Goal: Information Seeking & Learning: Learn about a topic

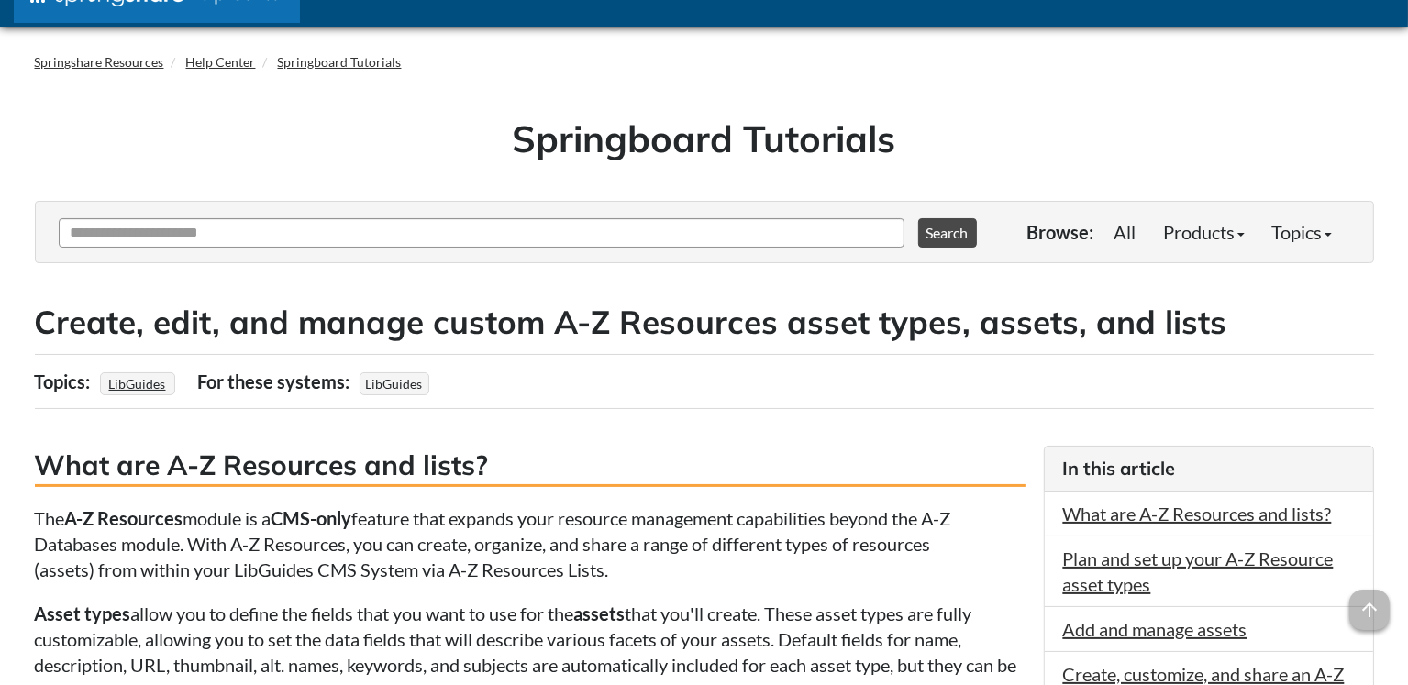
scroll to position [6, 0]
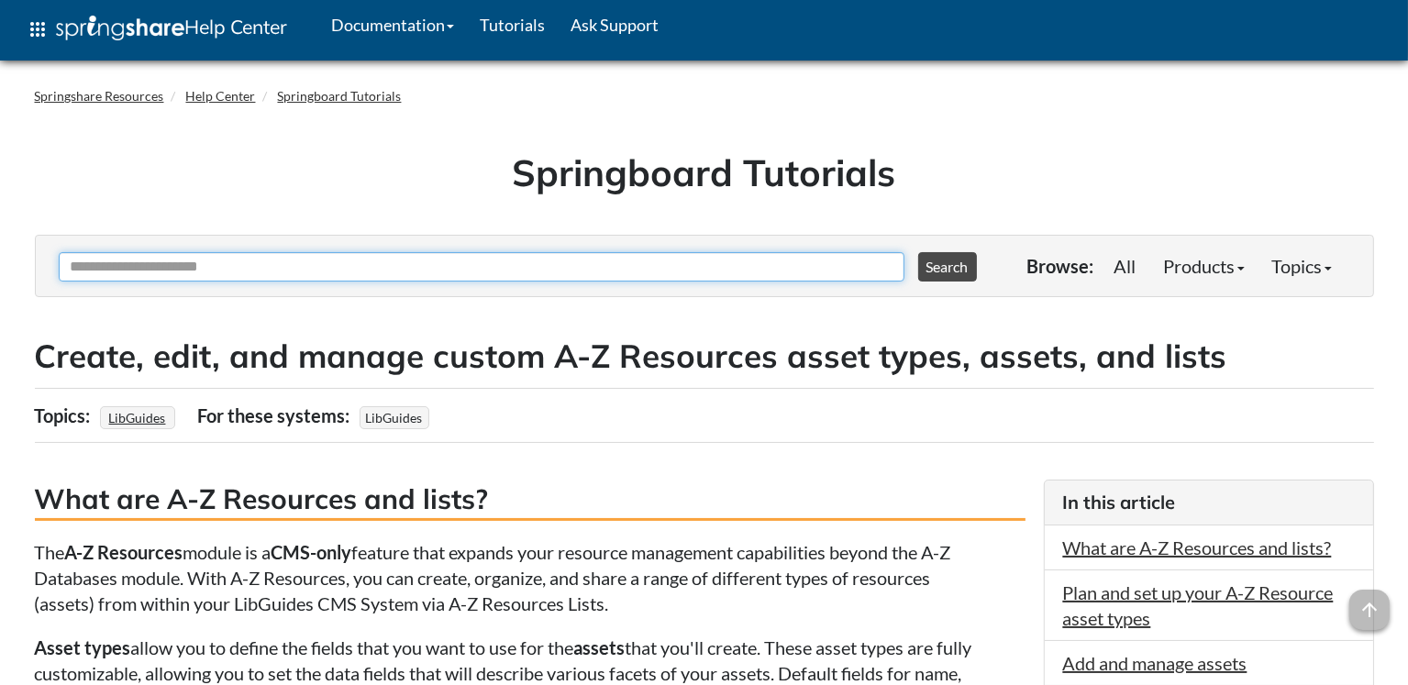
click at [185, 261] on input "Ask Another Question" at bounding box center [482, 266] width 846 height 29
type input "**********"
click at [918, 252] on button "Search" at bounding box center [947, 266] width 59 height 29
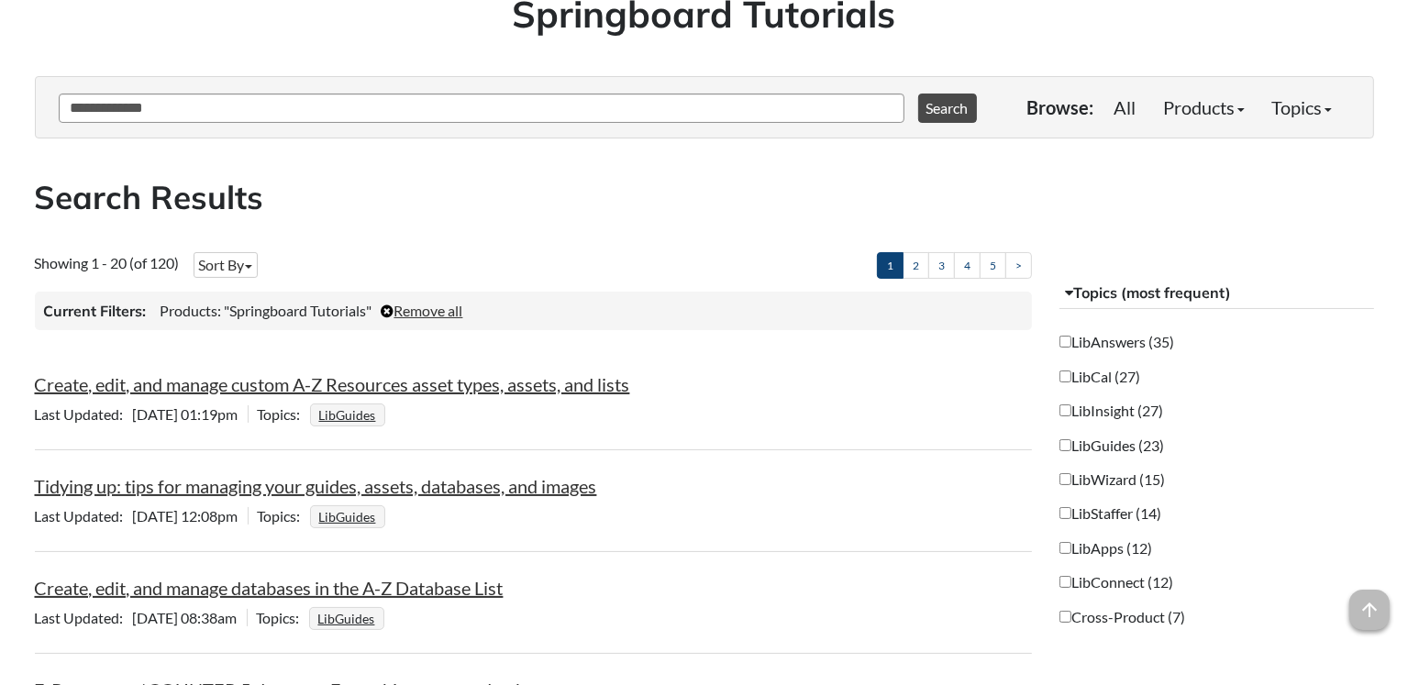
scroll to position [341, 0]
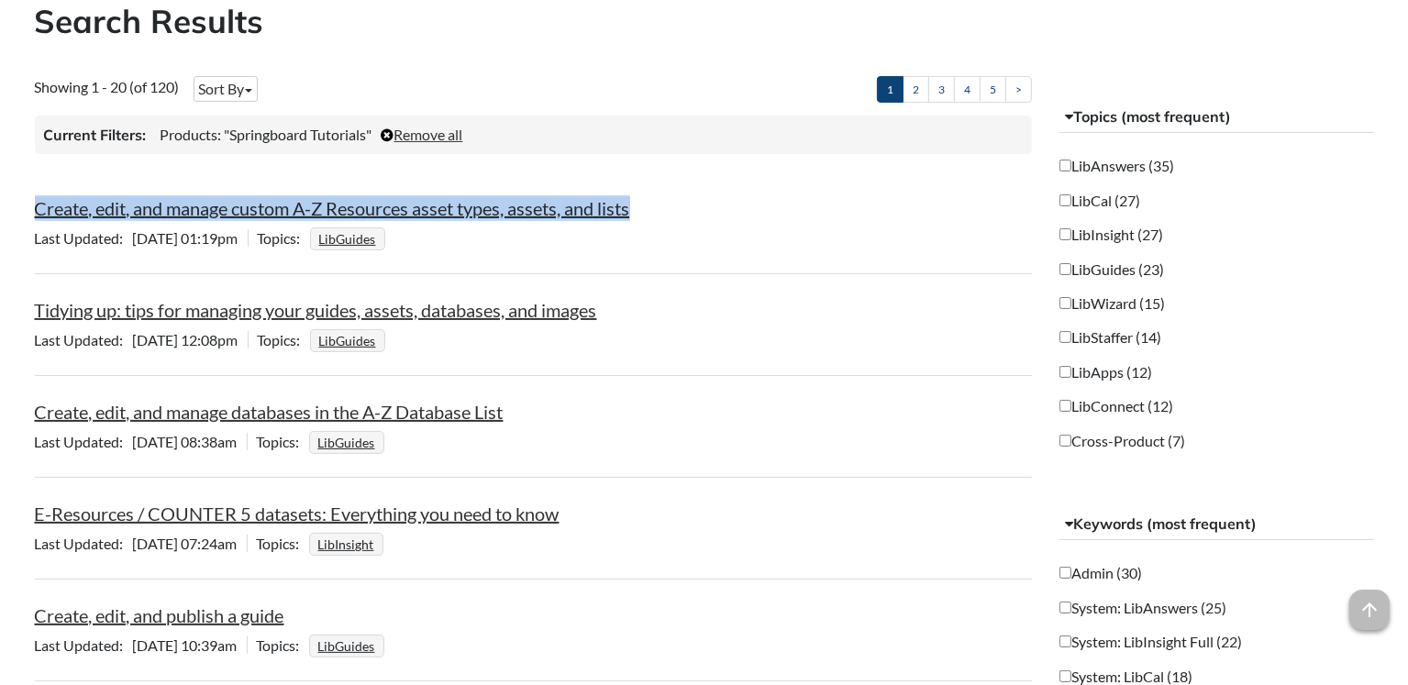
drag, startPoint x: 687, startPoint y: 203, endPoint x: 37, endPoint y: 204, distance: 650.3
click at [37, 204] on div "Create, edit, and manage custom A-Z Resources asset types, assets, and lists" at bounding box center [534, 208] width 998 height 26
copy link "Create, edit, and manage custom A-Z Resources asset types, assets, and lists"
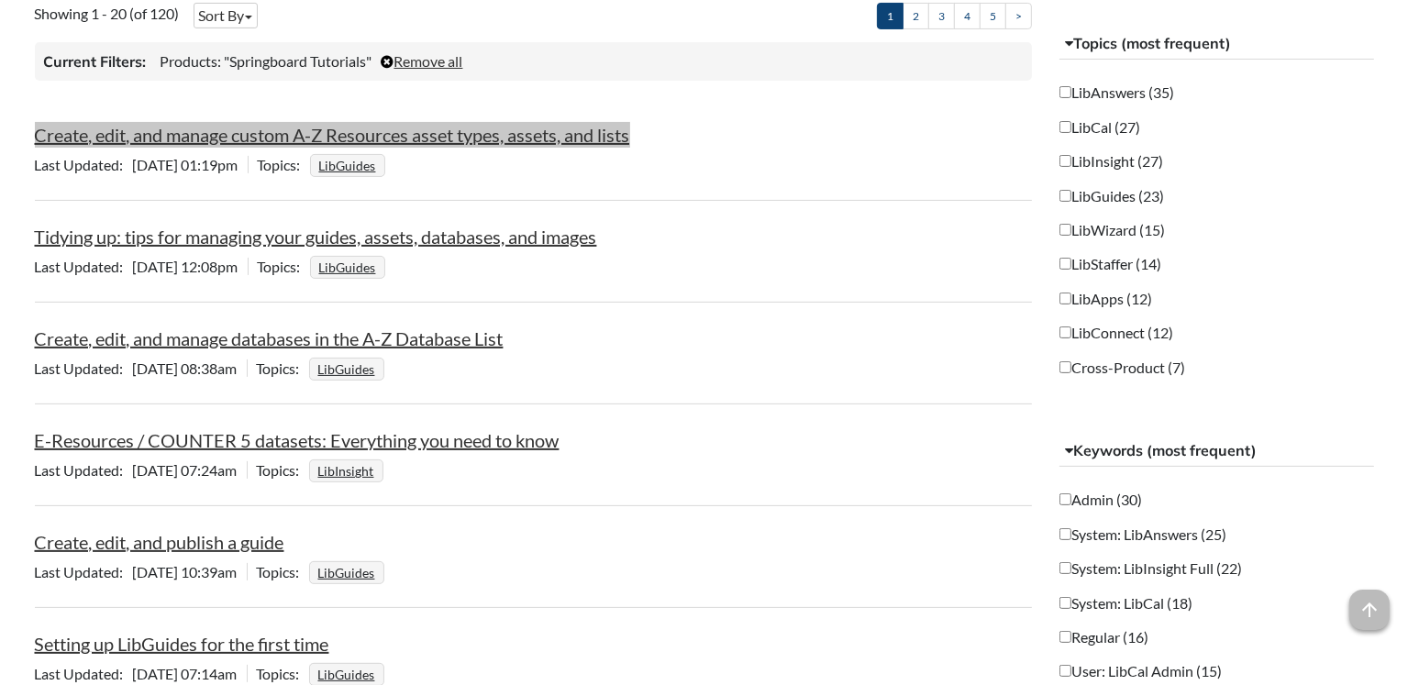
scroll to position [416, 0]
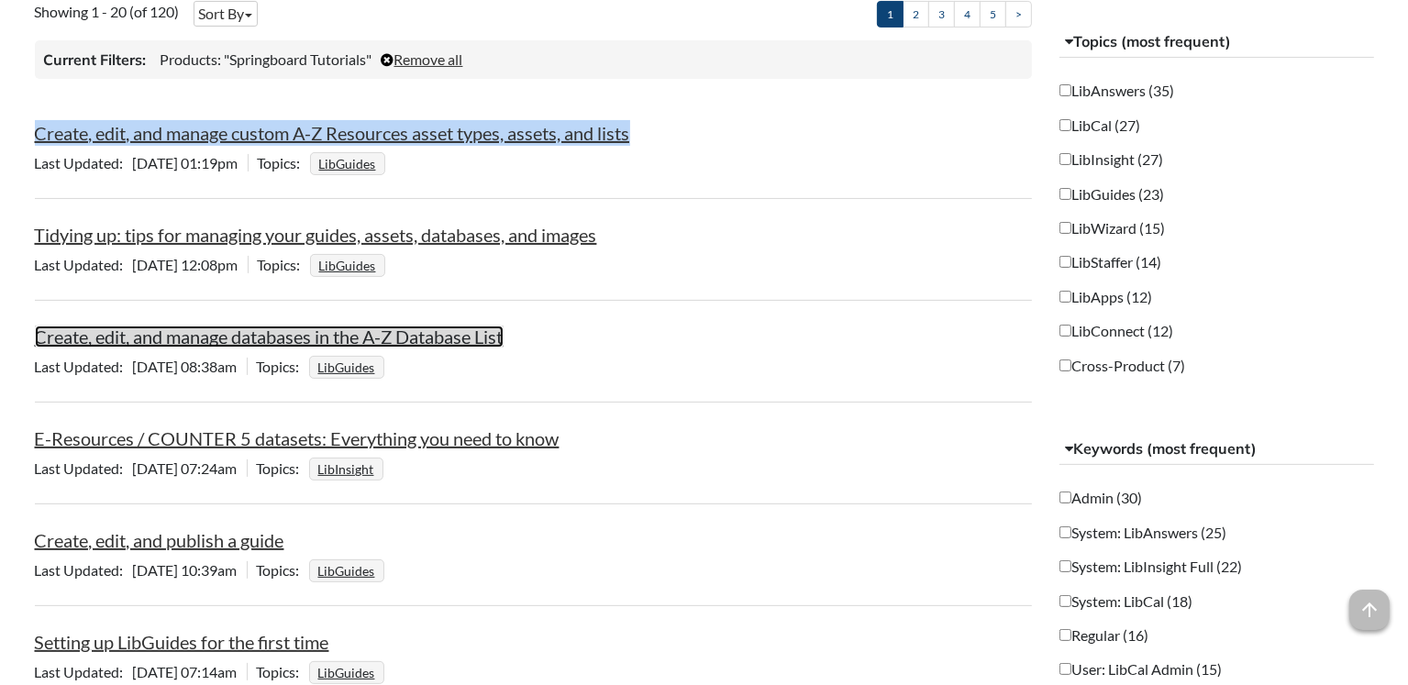
click at [504, 339] on link "Create, edit, and manage databases in the A-Z Database List" at bounding box center [269, 337] width 469 height 22
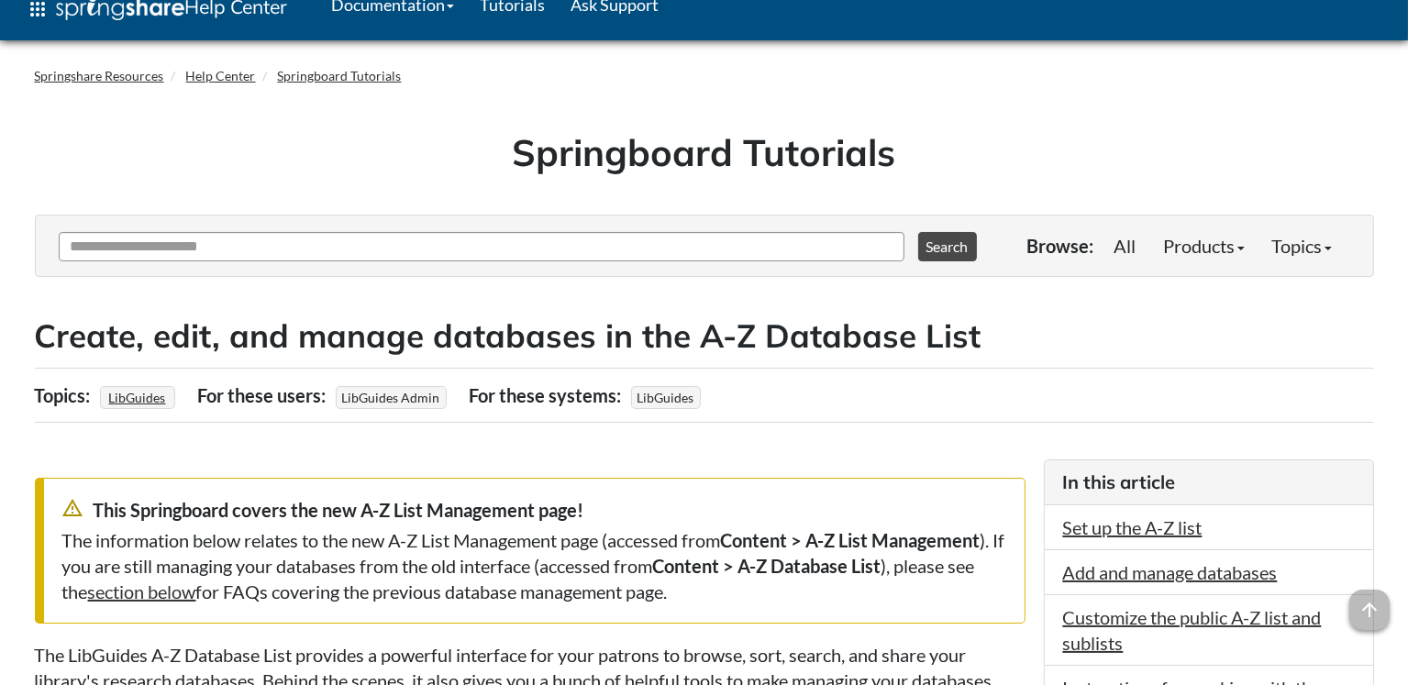
scroll to position [32, 0]
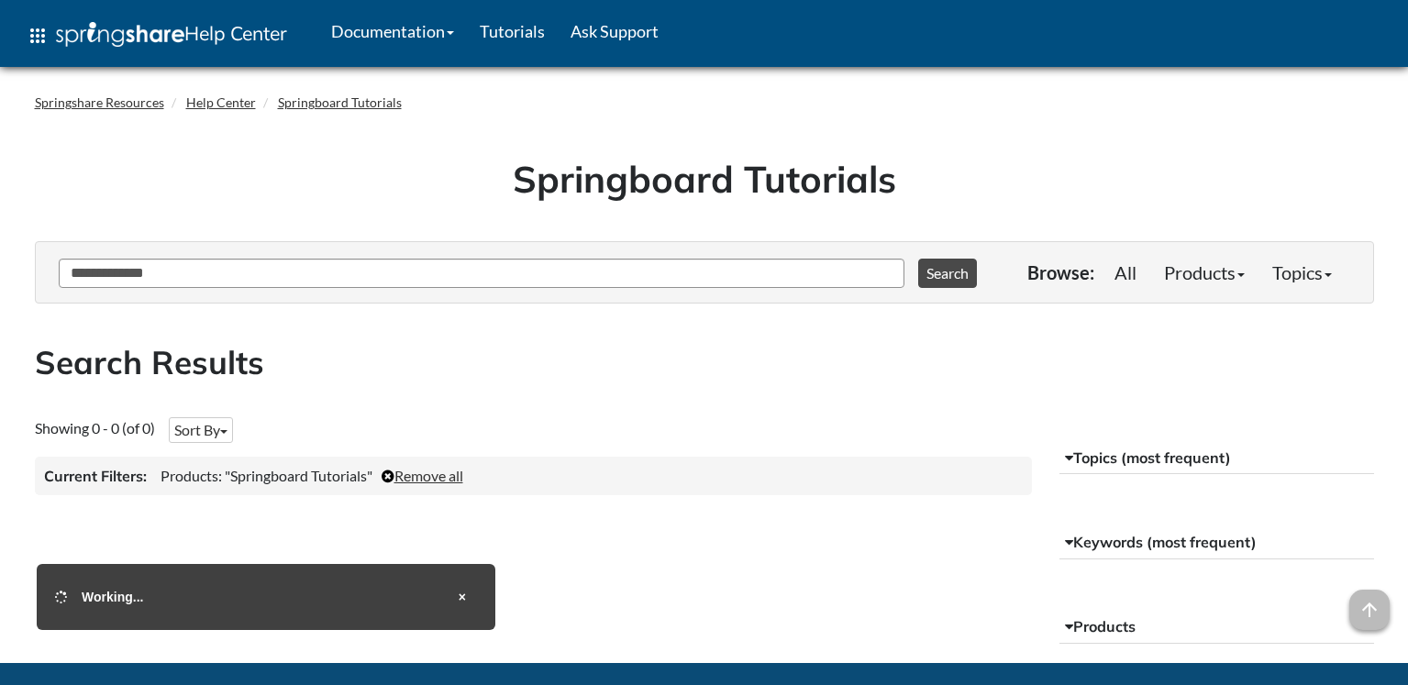
scroll to position [273, 0]
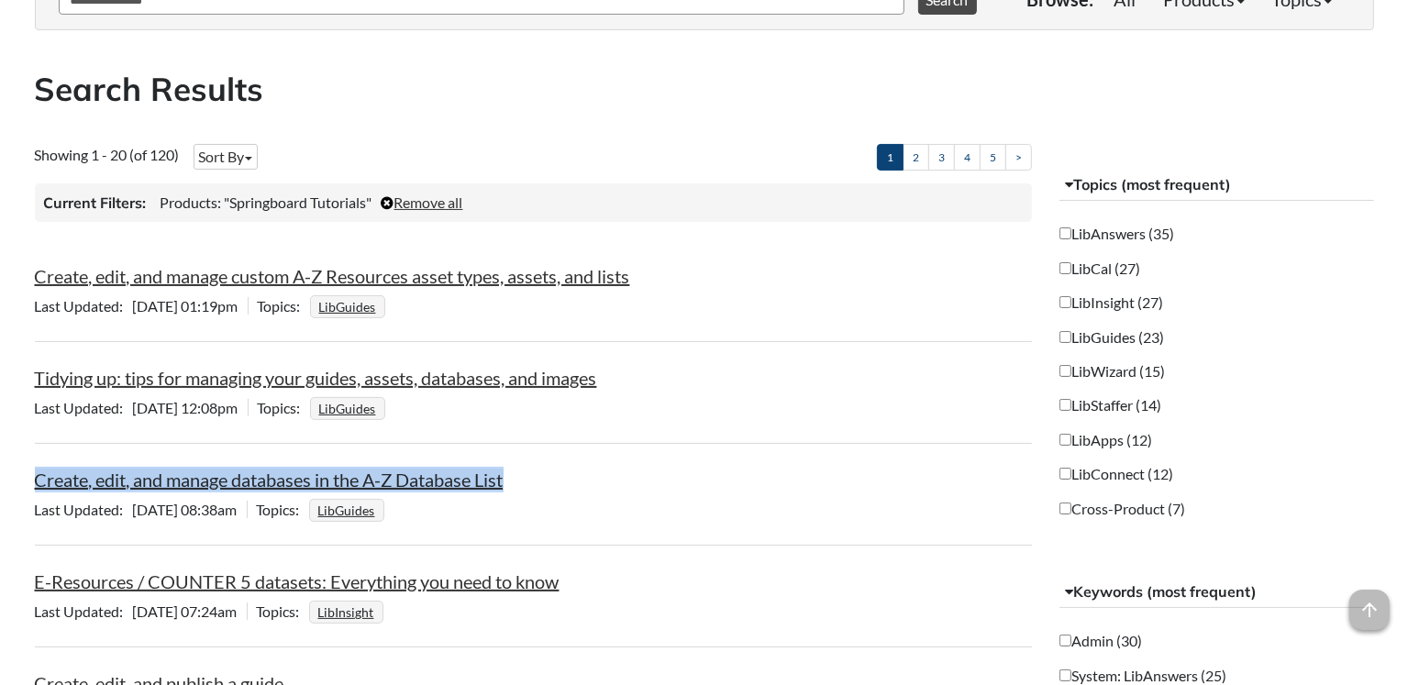
drag, startPoint x: 546, startPoint y: 483, endPoint x: 34, endPoint y: 479, distance: 511.9
click at [35, 479] on div "Create, edit, and manage databases in the A-Z Database List" at bounding box center [534, 480] width 998 height 26
copy link "Create, edit, and manage databases in the A-Z Database List"
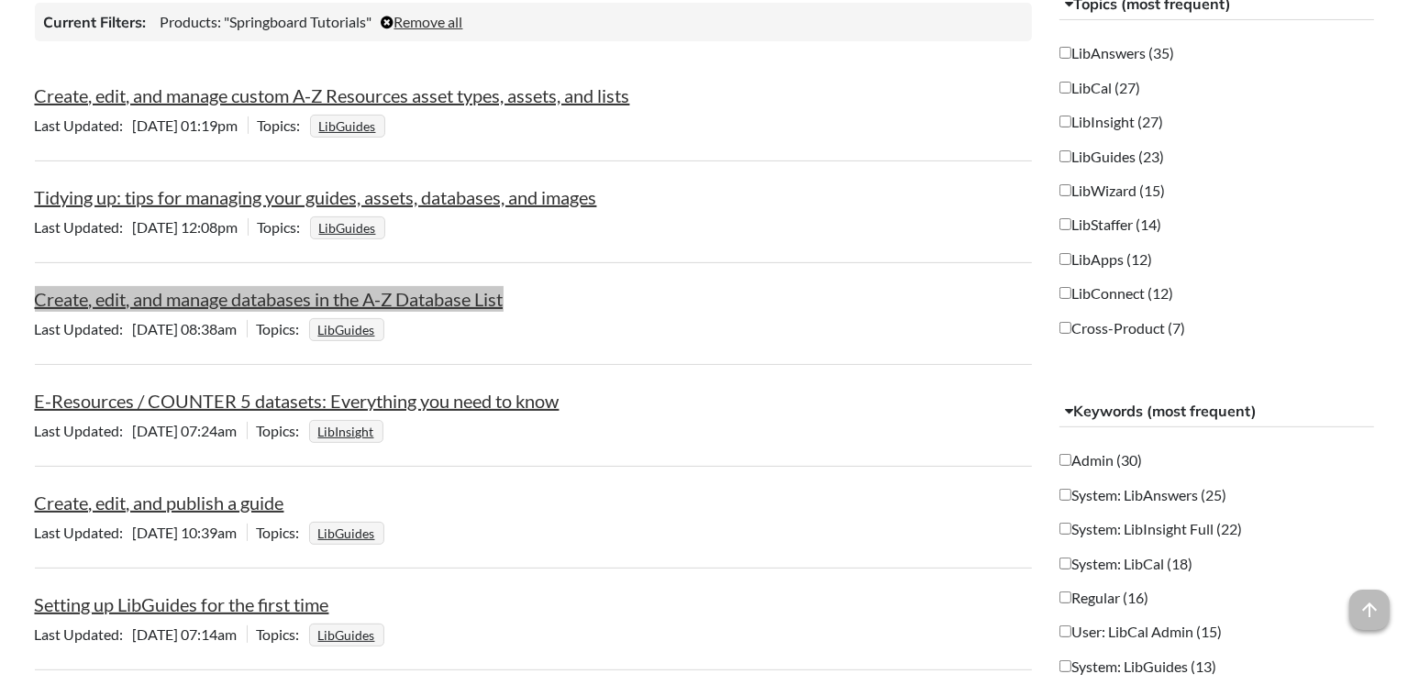
scroll to position [457, 0]
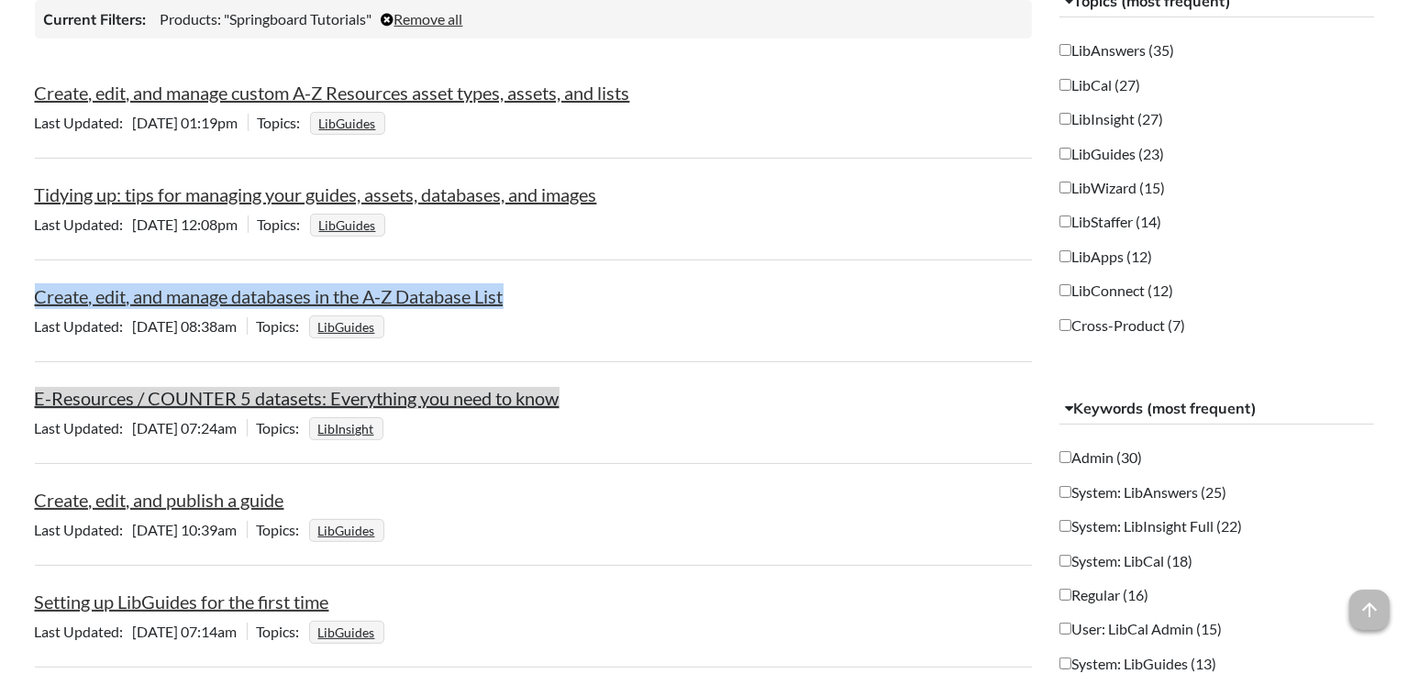
click at [289, 394] on link "E-Resources / COUNTER 5 datasets: Everything you need to know" at bounding box center [297, 398] width 525 height 22
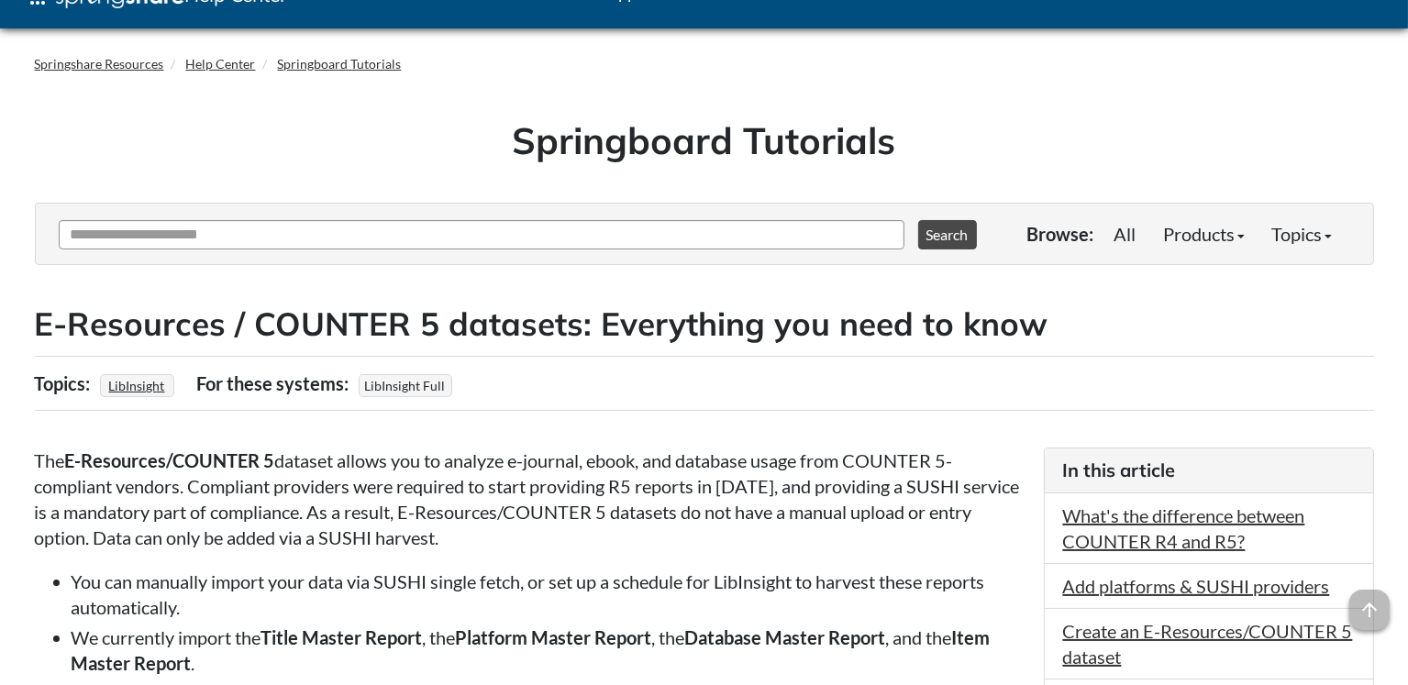
scroll to position [40, 0]
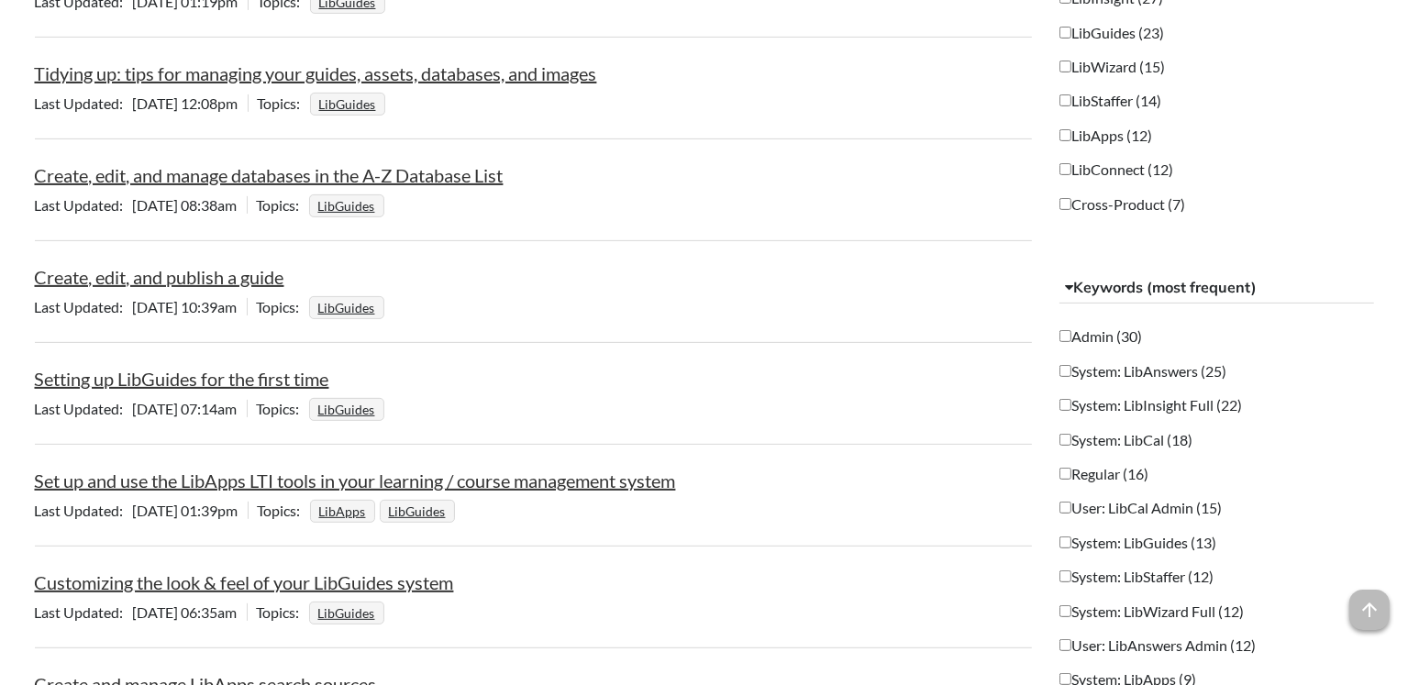
scroll to position [600, 0]
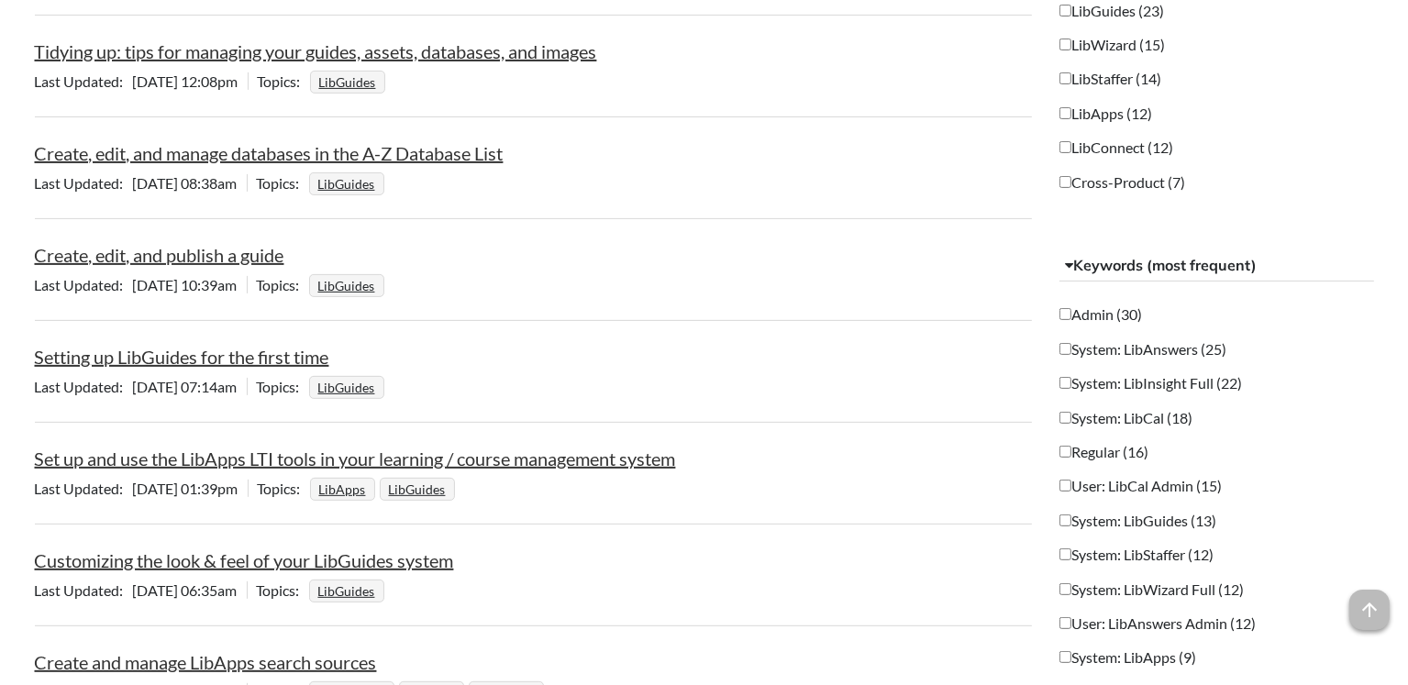
click at [395, 360] on div "Setting up LibGuides for the first time" at bounding box center [534, 357] width 998 height 26
drag, startPoint x: 329, startPoint y: 360, endPoint x: 38, endPoint y: 361, distance: 291.7
click at [38, 361] on div "Setting up LibGuides for the first time" at bounding box center [534, 357] width 998 height 26
copy link "Setting up LibGuides for the first time"
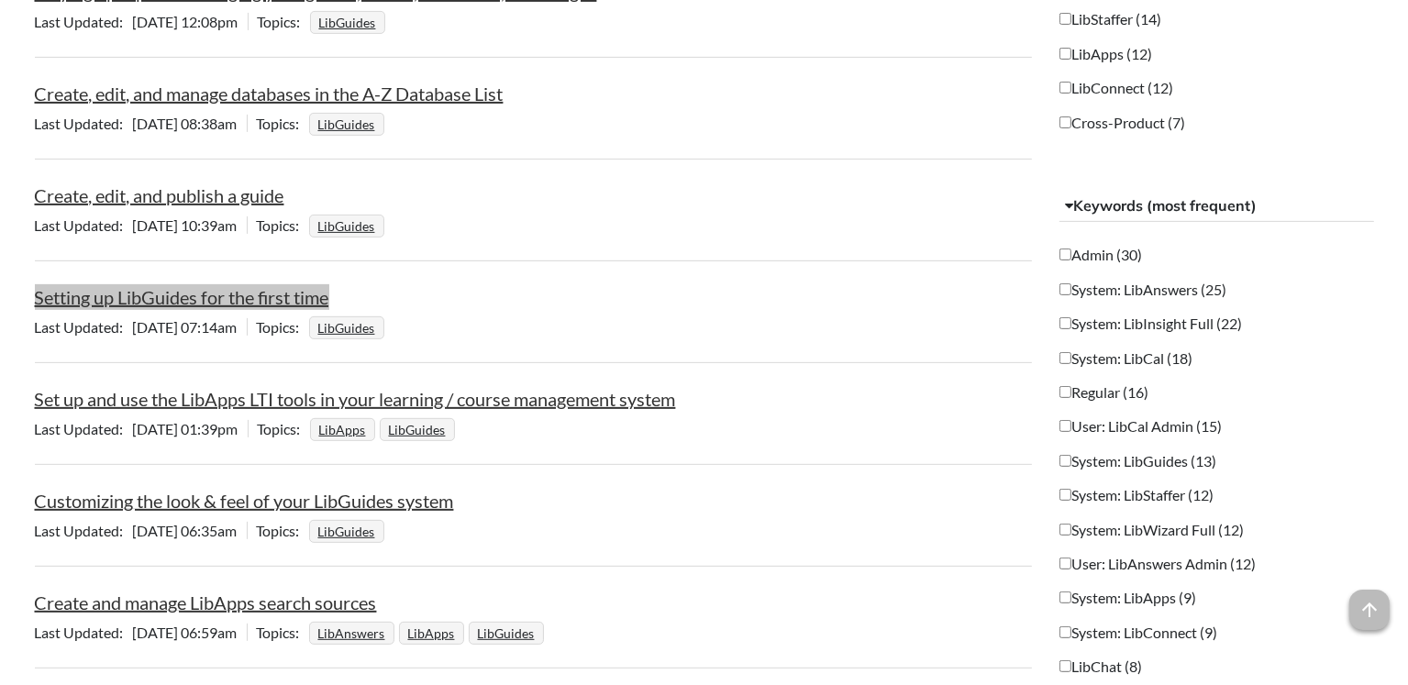
scroll to position [664, 0]
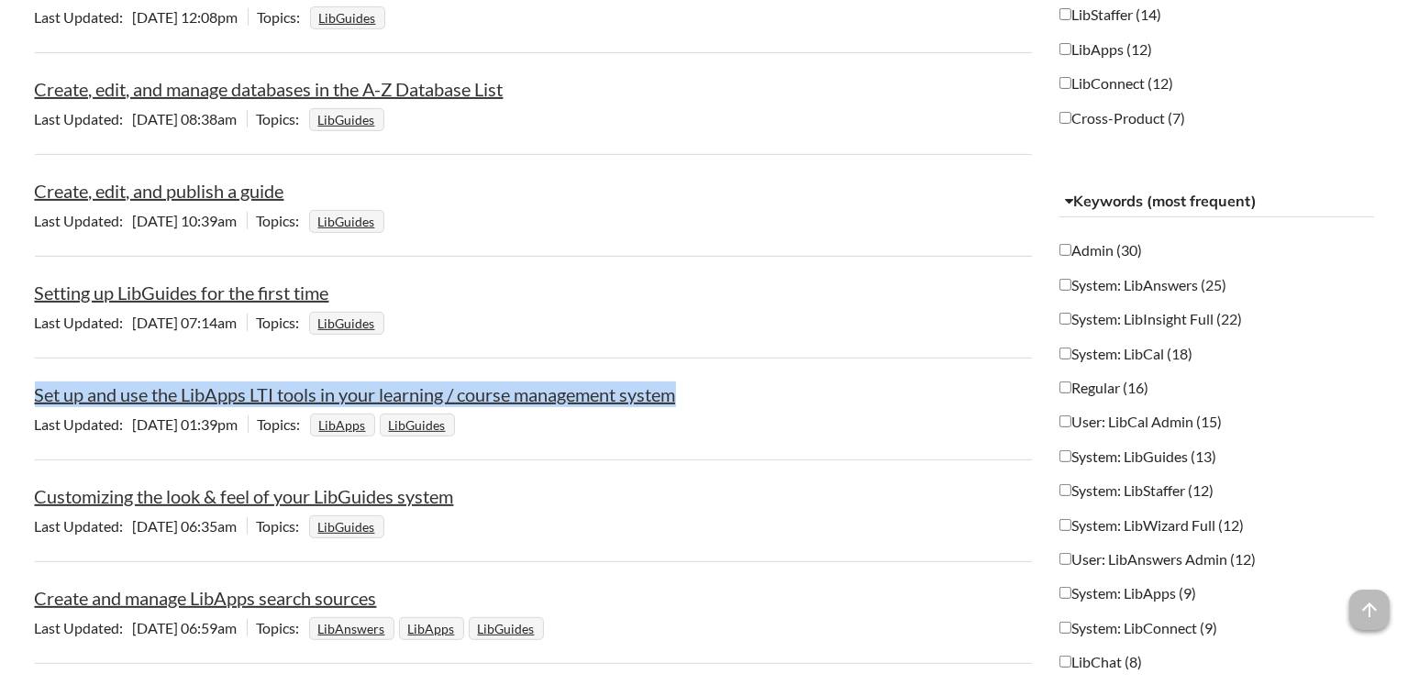
drag, startPoint x: 708, startPoint y: 404, endPoint x: 32, endPoint y: 396, distance: 676.1
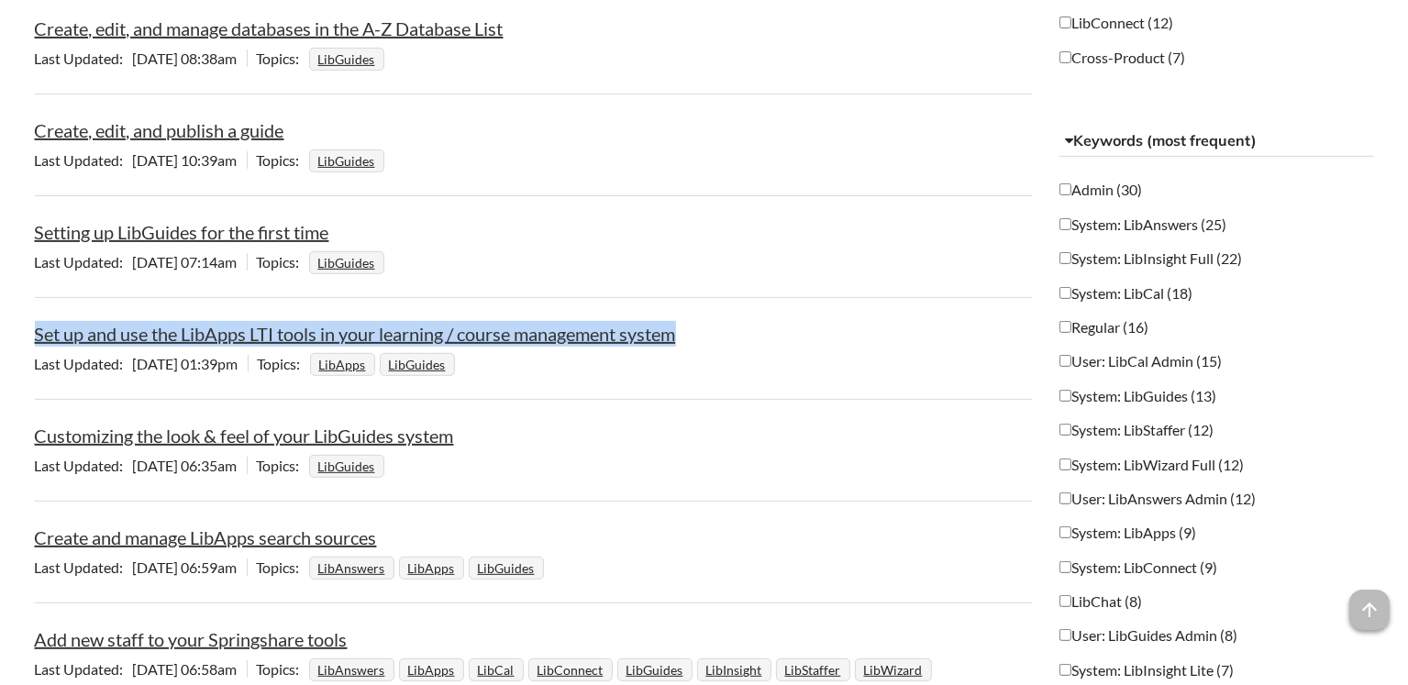
scroll to position [729, 0]
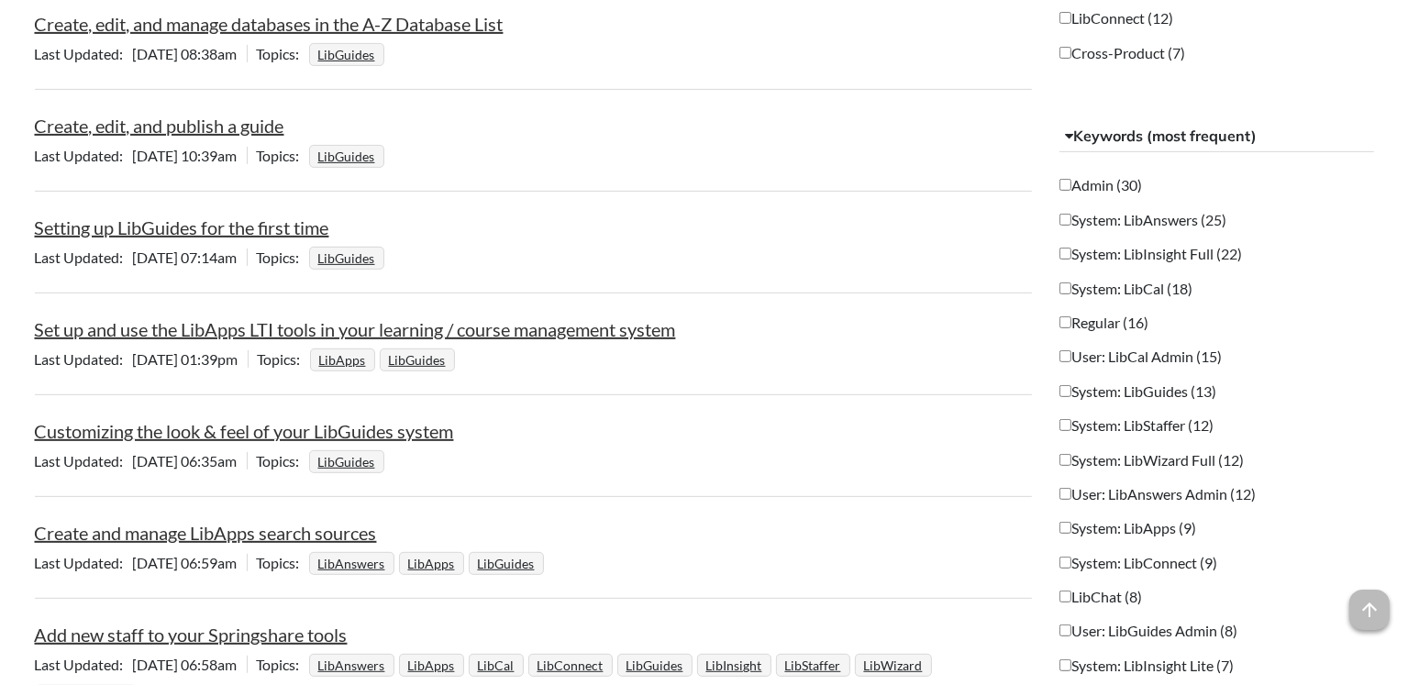
click at [509, 427] on div "Customizing the look & feel of your LibGuides system" at bounding box center [534, 431] width 998 height 26
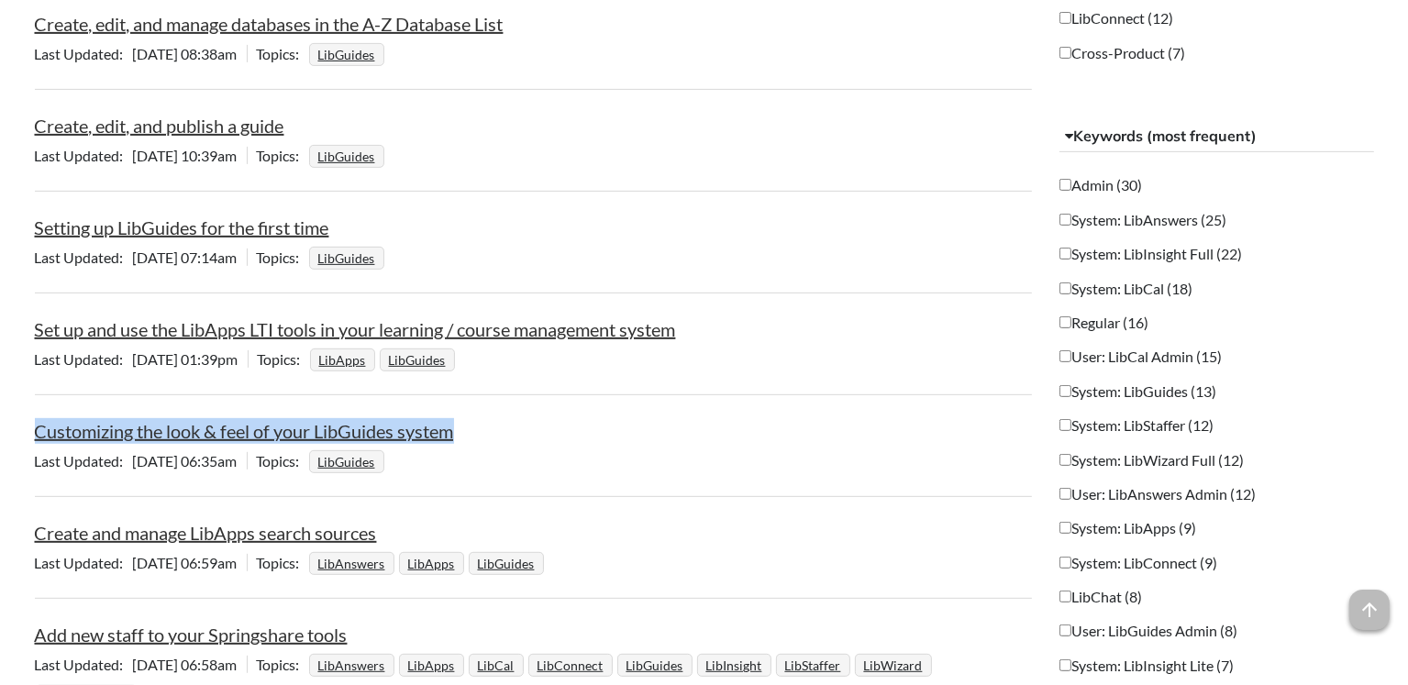
drag, startPoint x: 459, startPoint y: 432, endPoint x: -19, endPoint y: 432, distance: 477.9
copy link "Customizing the look & feel of your LibGuides system"
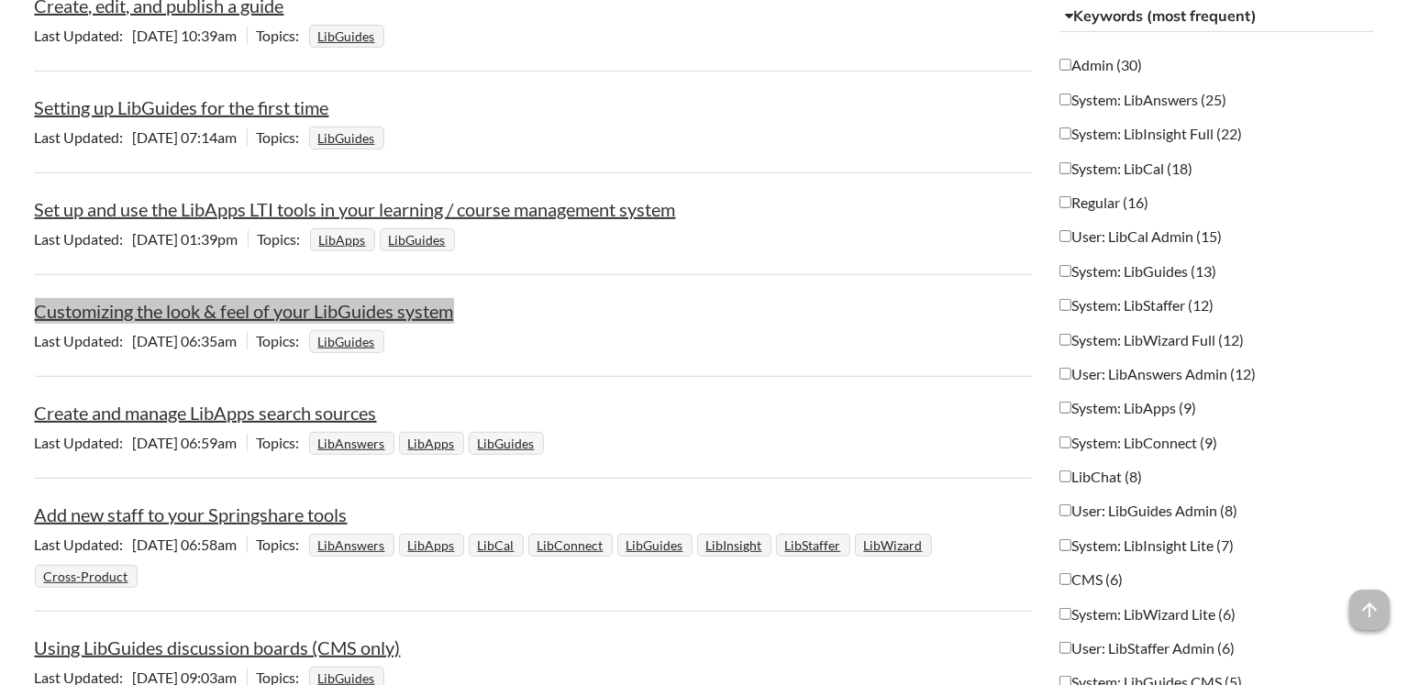
scroll to position [901, 0]
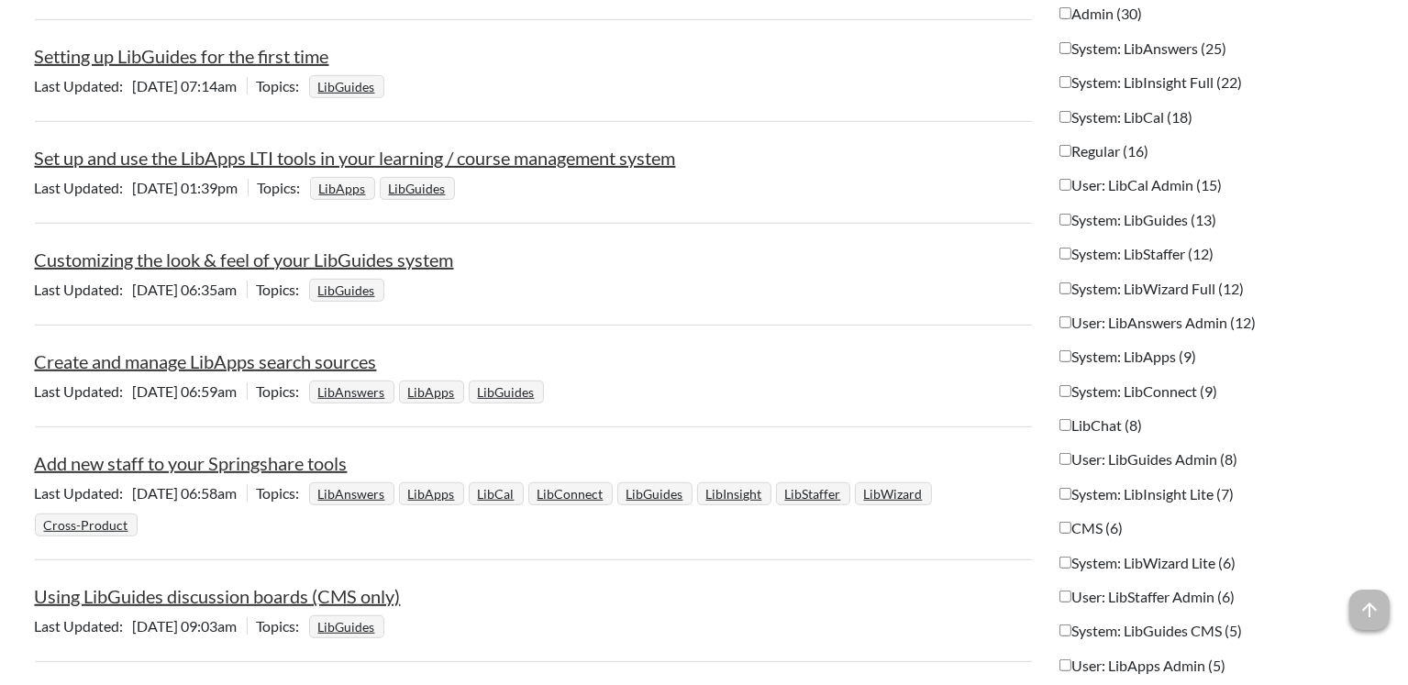
drag, startPoint x: 416, startPoint y: 364, endPoint x: 126, endPoint y: 372, distance: 290.0
click at [117, 372] on li "Create and manage LibApps search sources Last Updated [DATE] 06:59am | Topics L…" at bounding box center [534, 378] width 998 height 97
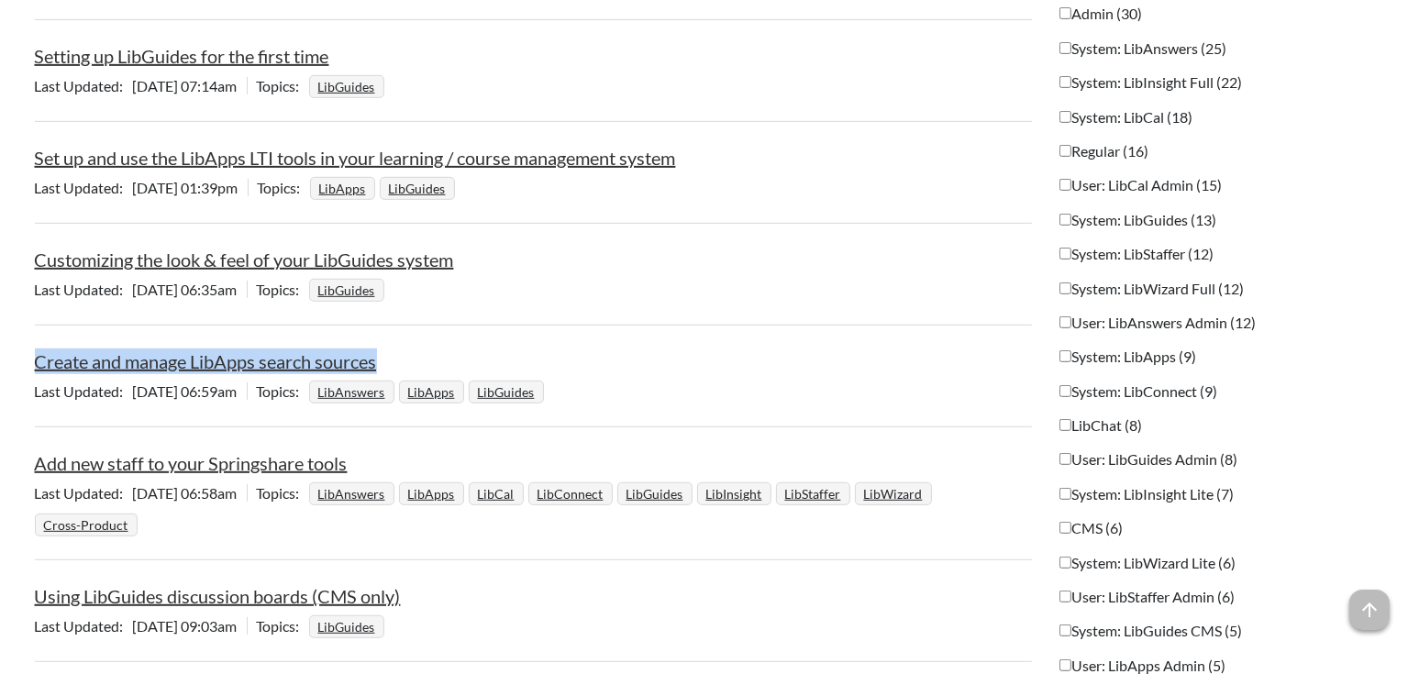
drag, startPoint x: 460, startPoint y: 354, endPoint x: 31, endPoint y: 354, distance: 429.3
copy link "Create and manage LibApps search sources"
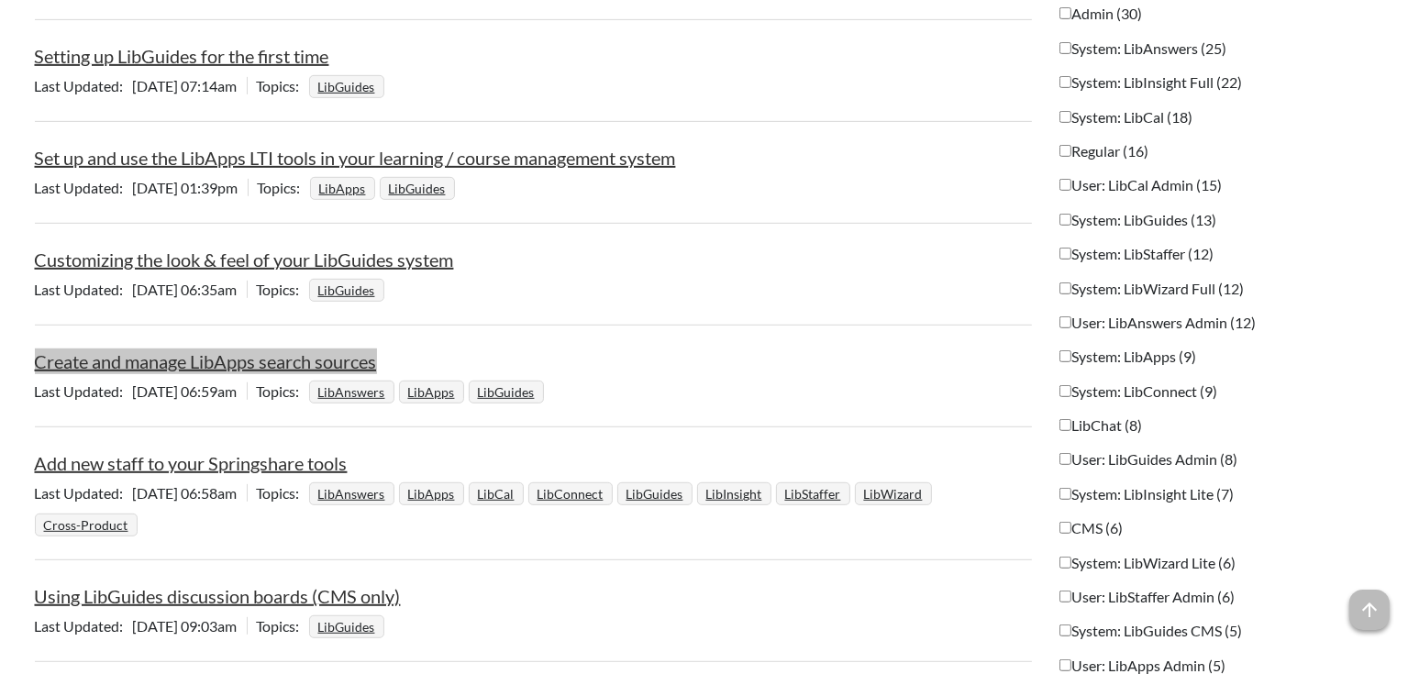
scroll to position [0, 0]
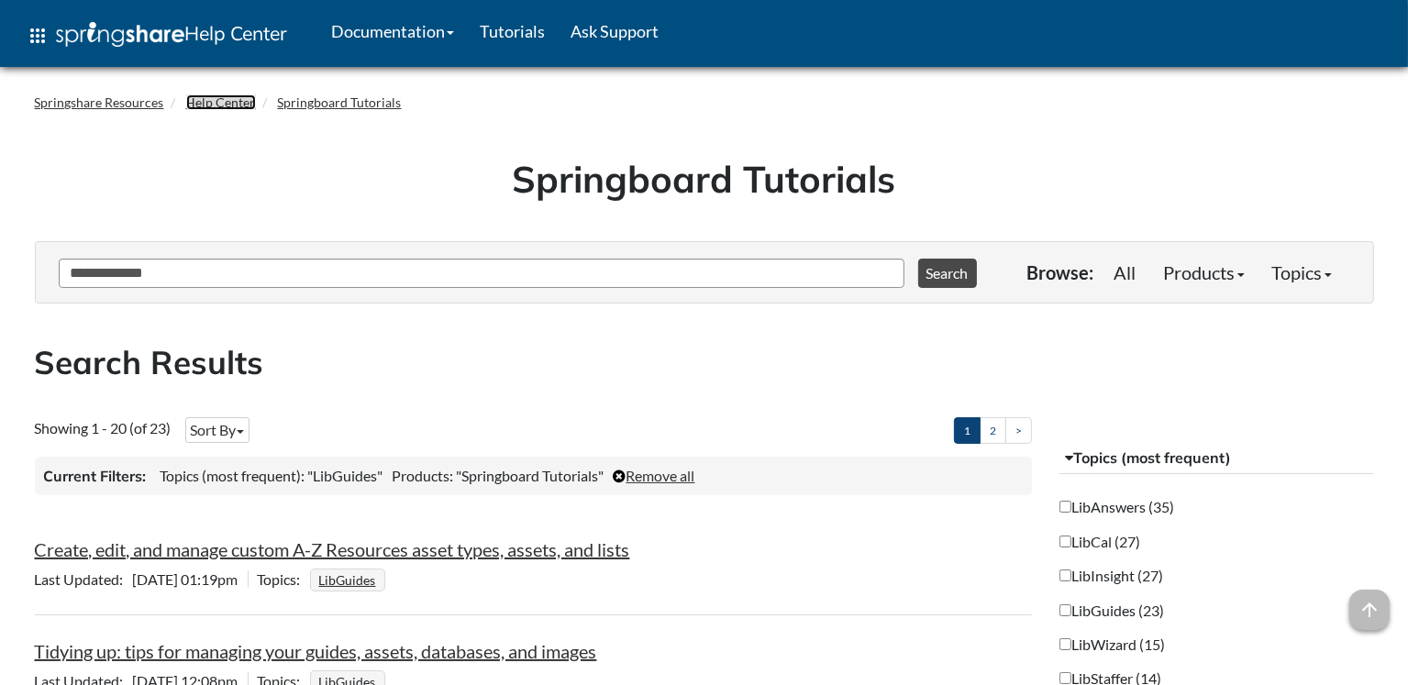
click at [232, 106] on link "Help Center" at bounding box center [221, 102] width 70 height 16
